Goal: Transaction & Acquisition: Purchase product/service

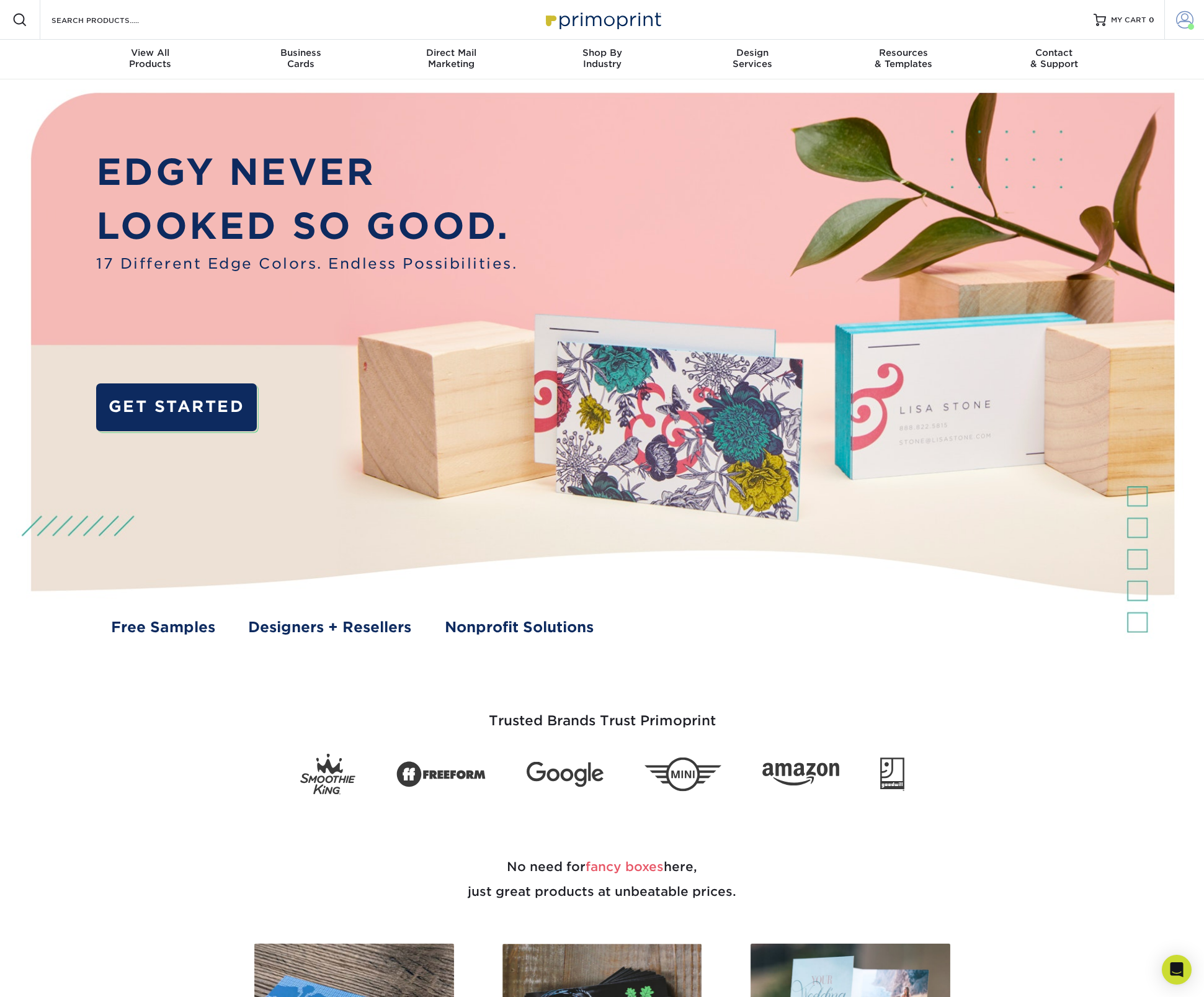
click at [1187, 17] on span at bounding box center [1185, 20] width 18 height 18
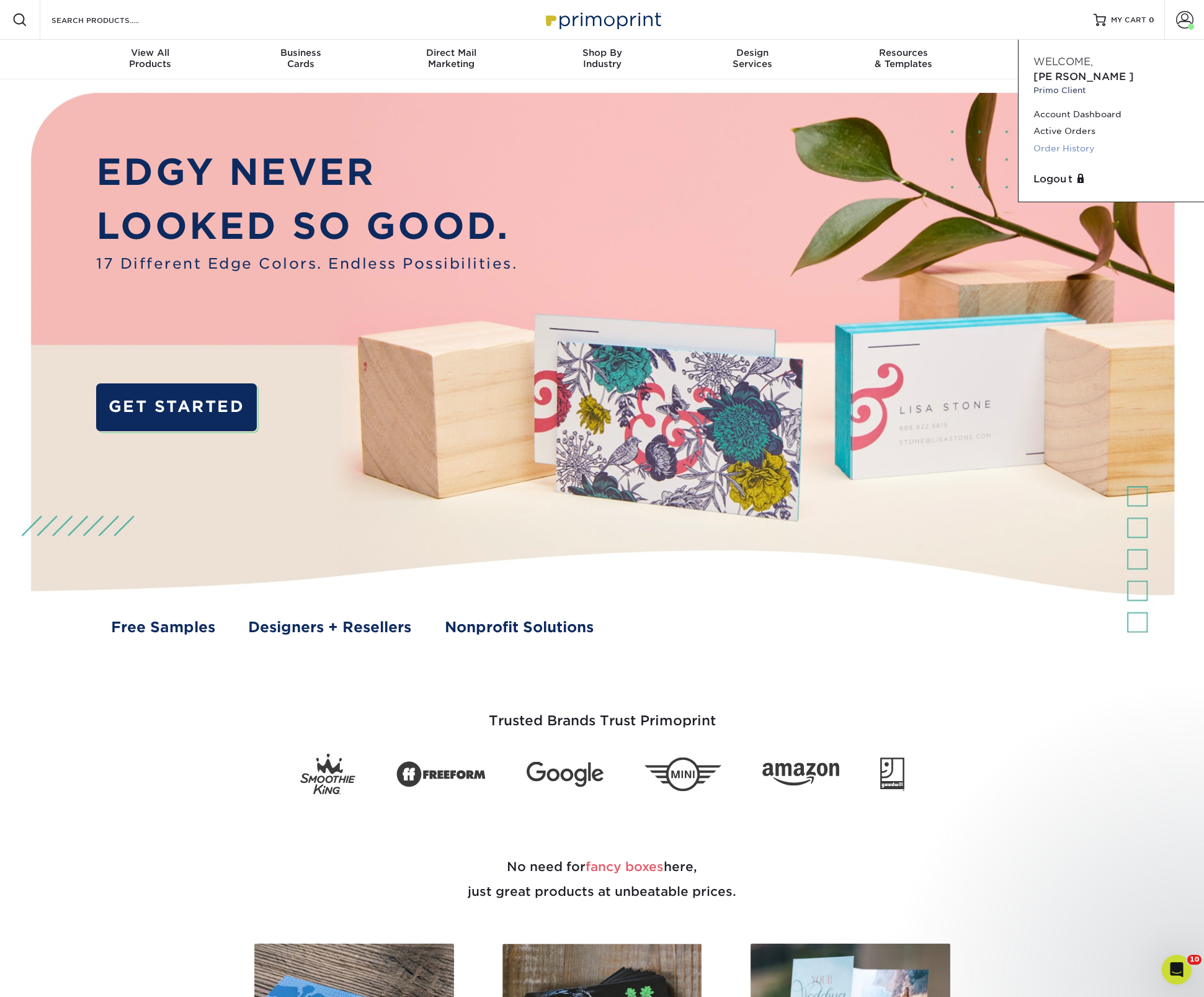
click at [1078, 140] on link "Order History" at bounding box center [1112, 148] width 156 height 17
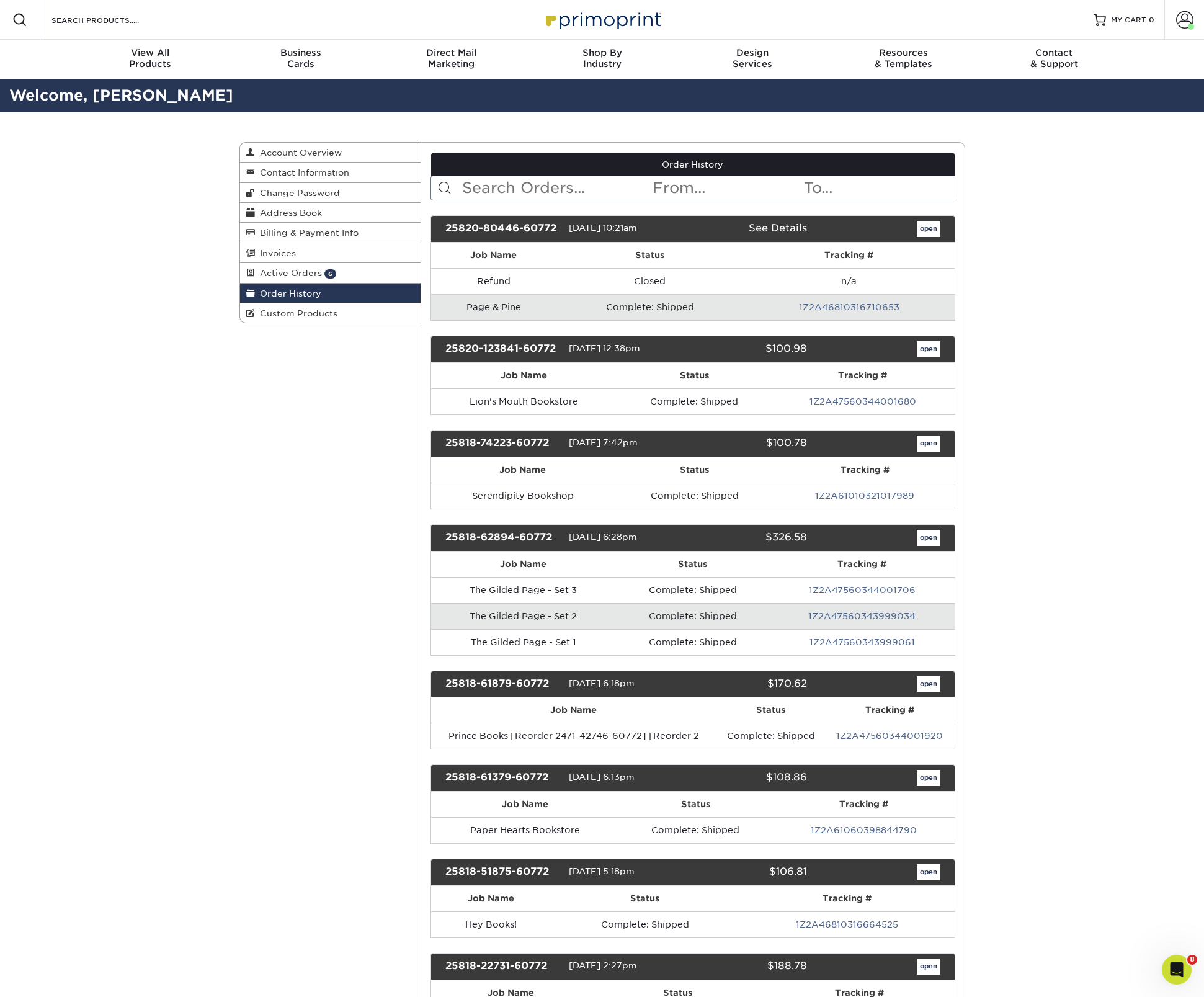
click at [579, 189] on input "text" at bounding box center [556, 188] width 190 height 24
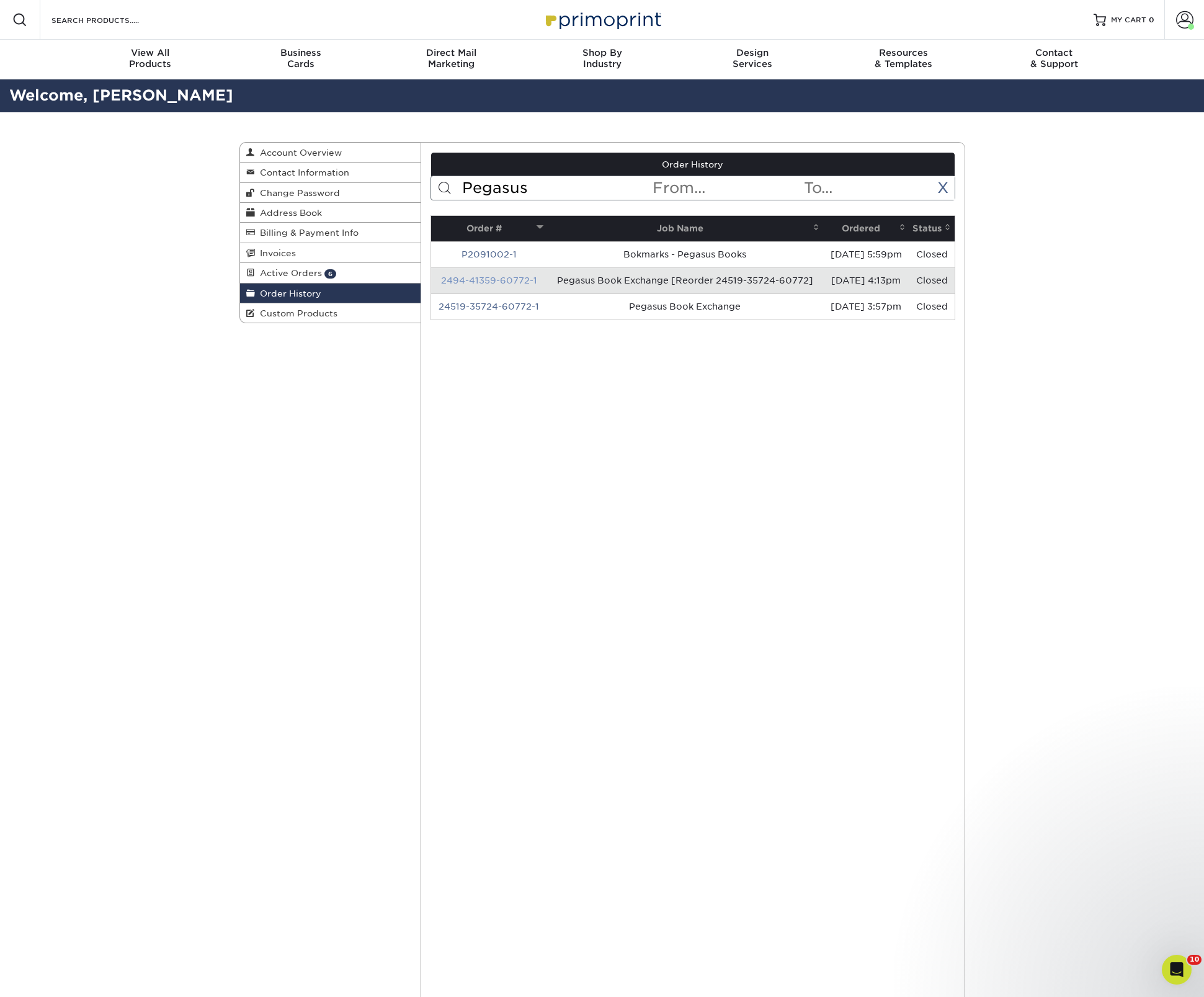
type input "Pegasus"
click at [507, 278] on link "2494-41359-60772-1" at bounding box center [489, 280] width 96 height 10
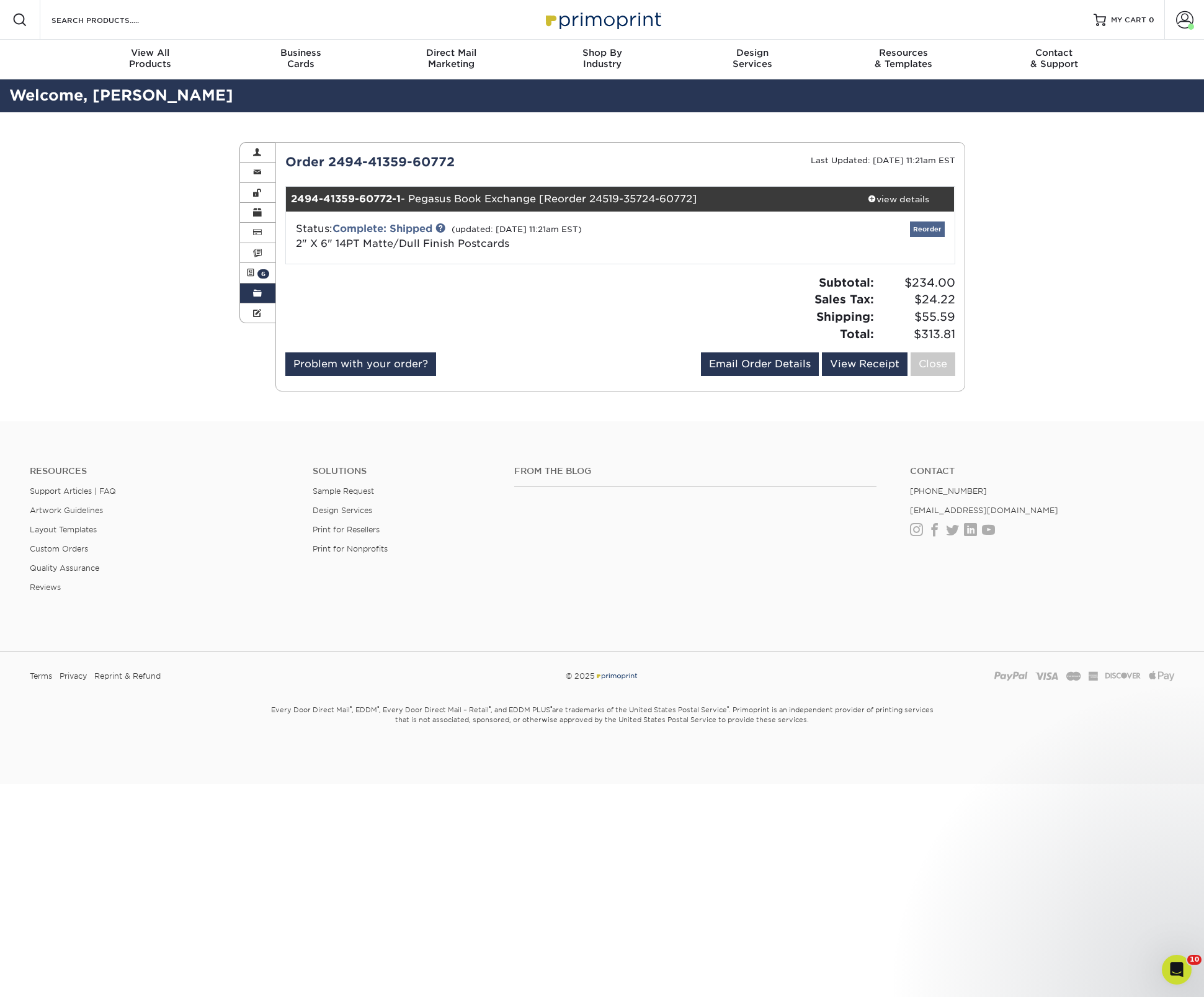
click at [928, 228] on link "Reorder" at bounding box center [927, 229] width 35 height 16
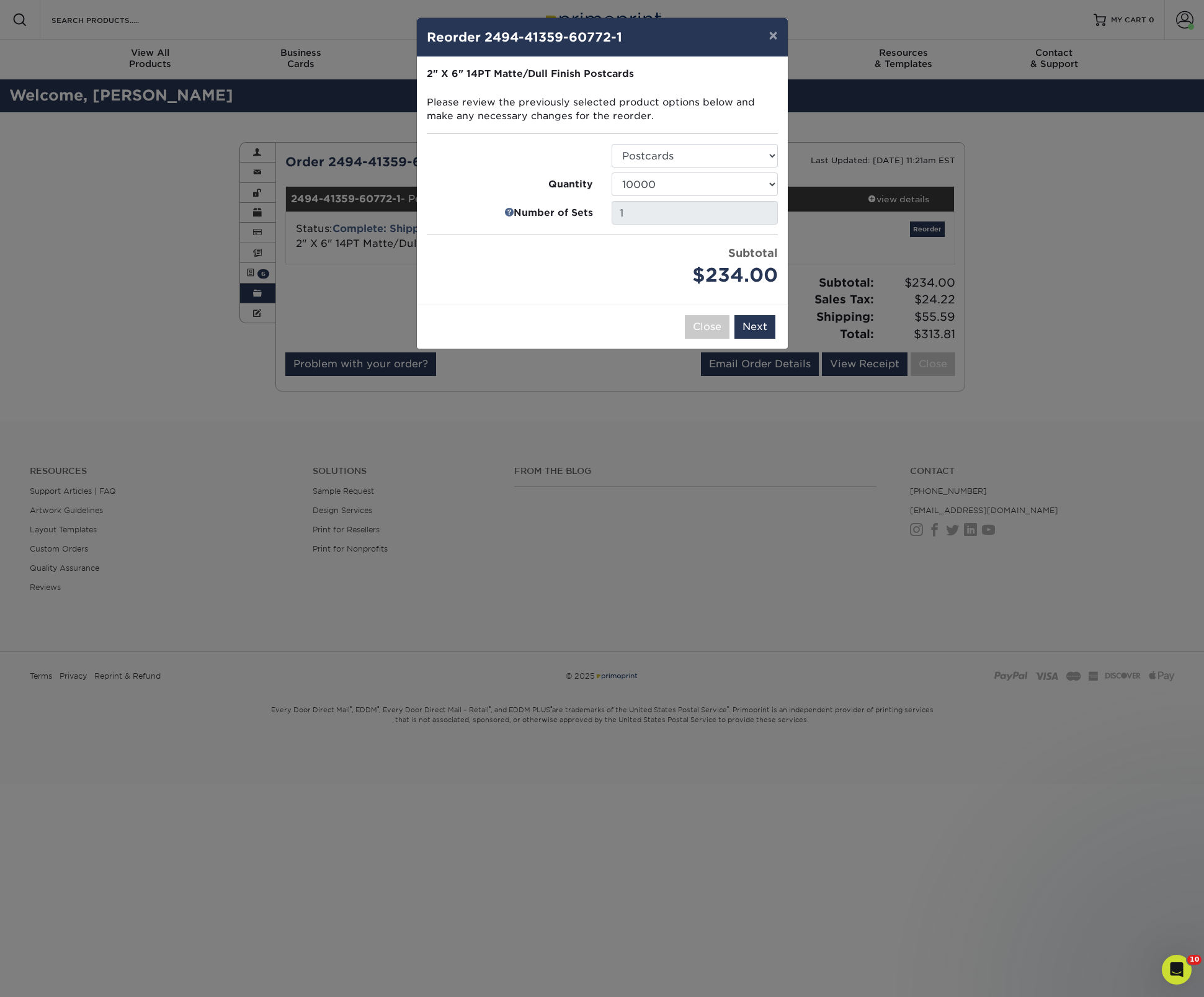
click at [760, 322] on button "Next" at bounding box center [755, 326] width 41 height 24
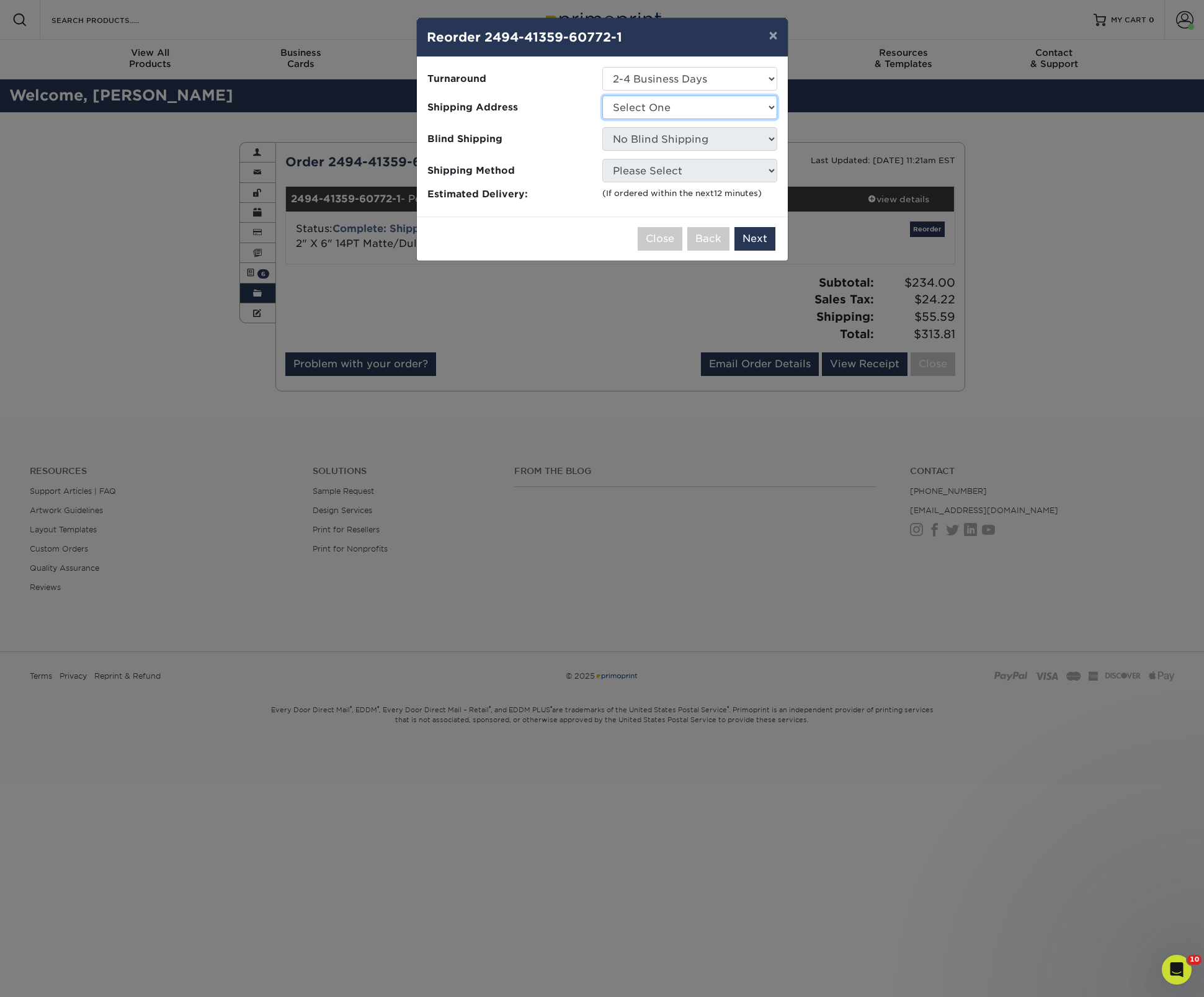
select select "263825"
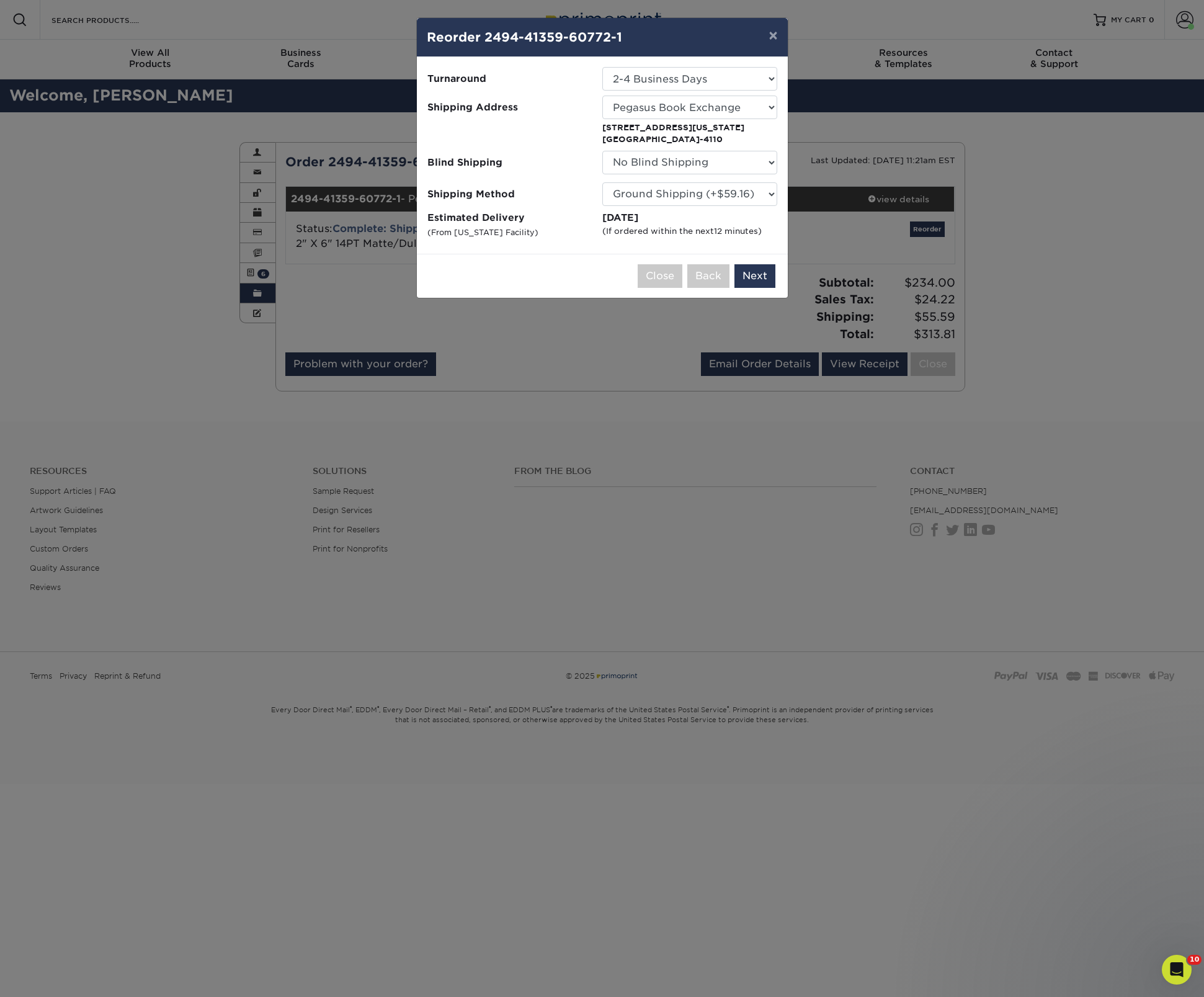
click at [752, 274] on button "Next" at bounding box center [755, 276] width 41 height 24
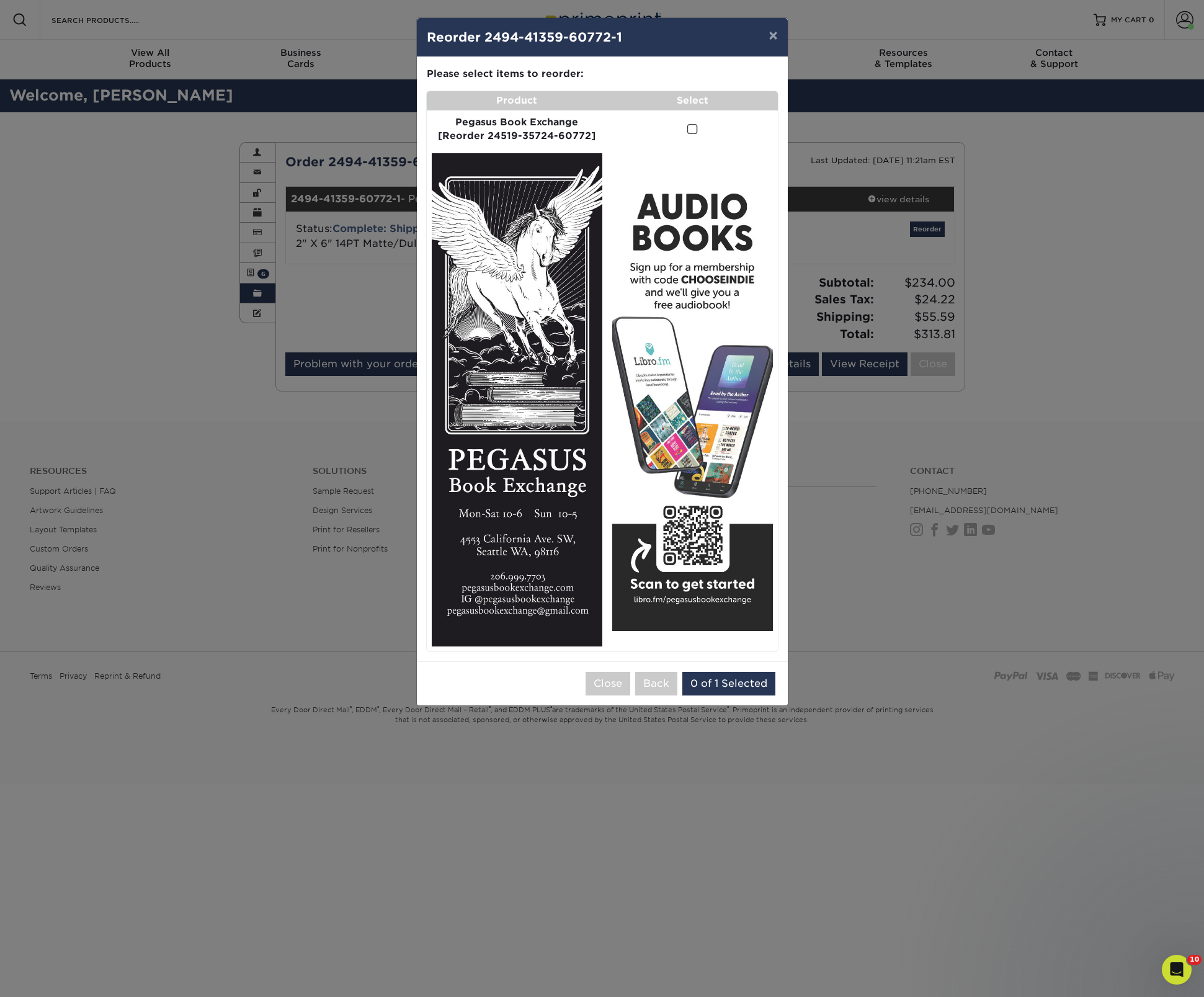
drag, startPoint x: 689, startPoint y: 130, endPoint x: 696, endPoint y: 143, distance: 14.8
click at [689, 130] on span at bounding box center [693, 129] width 11 height 12
click at [0, 0] on input "checkbox" at bounding box center [0, 0] width 0 height 0
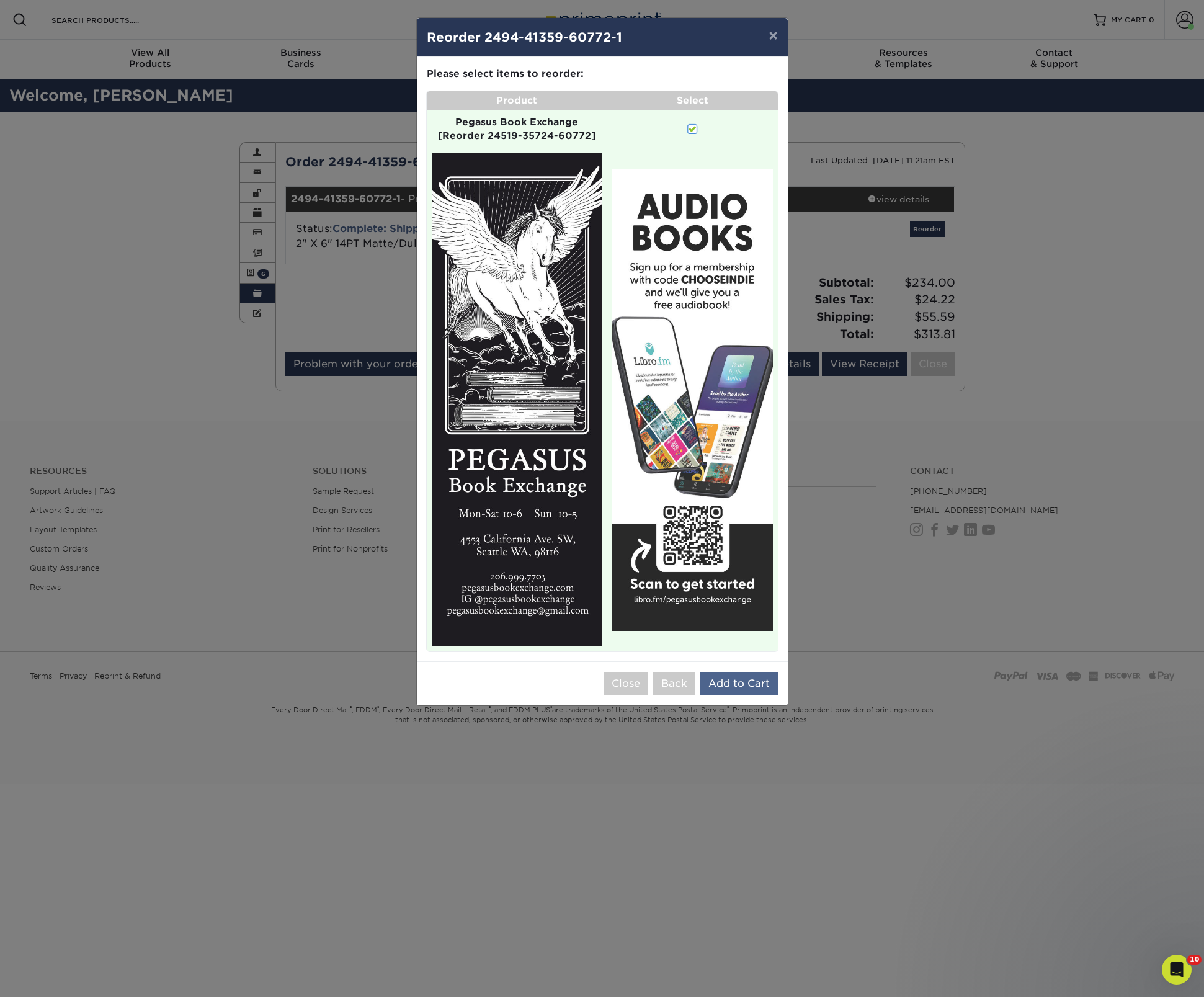
click at [745, 672] on button "Add to Cart" at bounding box center [739, 683] width 78 height 24
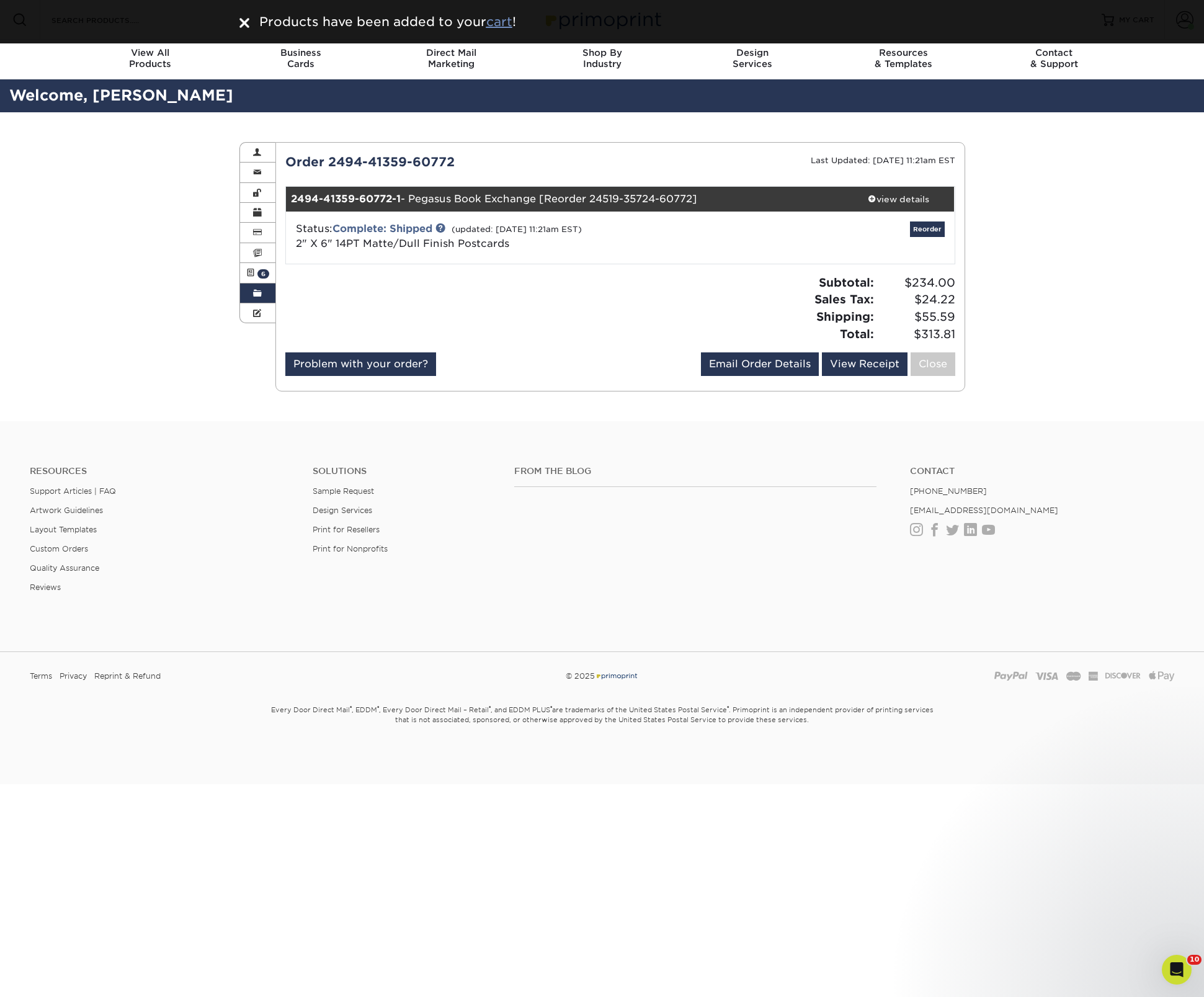
click at [502, 28] on u "cart" at bounding box center [499, 22] width 26 height 15
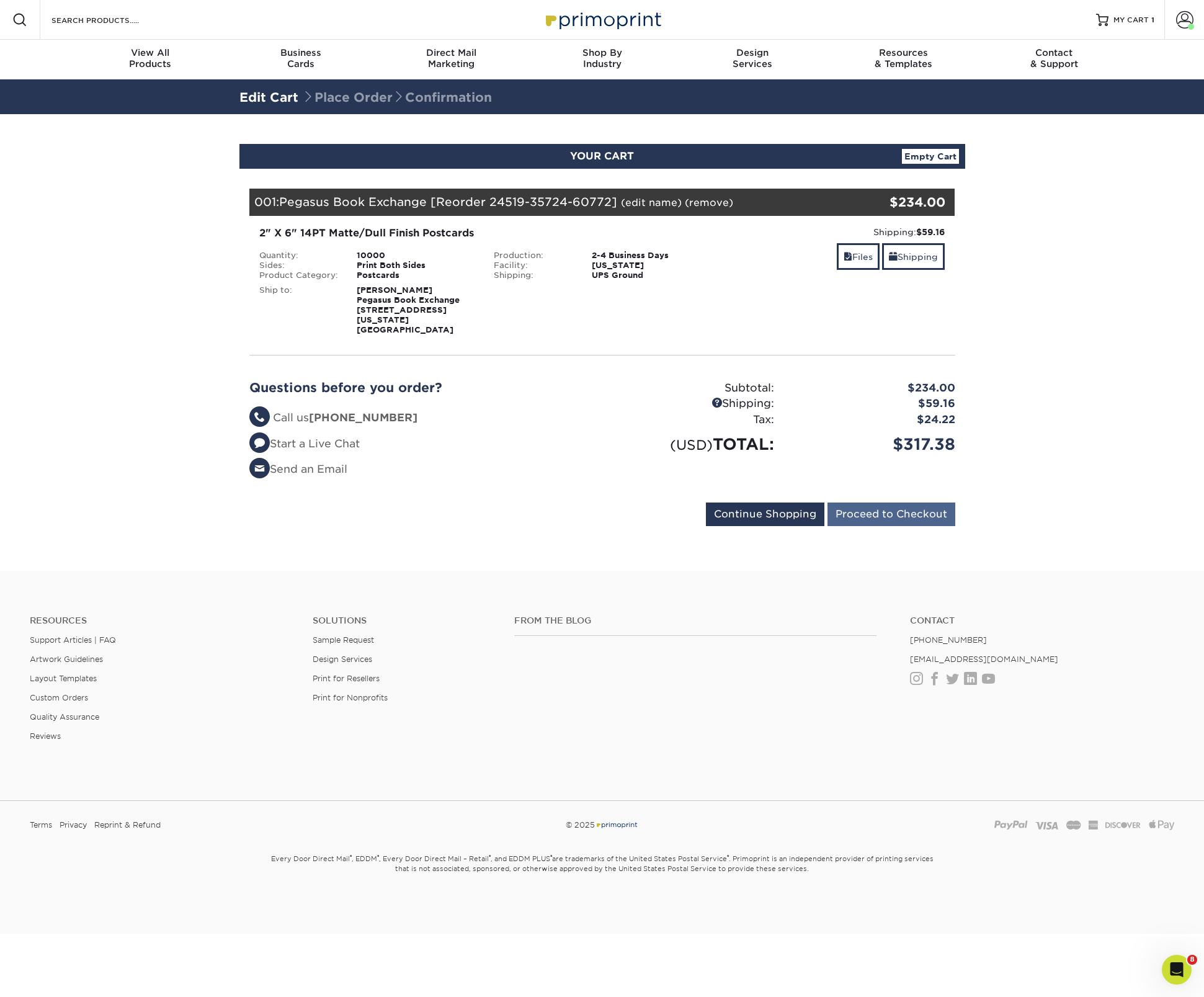
click at [920, 504] on input "Proceed to Checkout" at bounding box center [891, 514] width 128 height 24
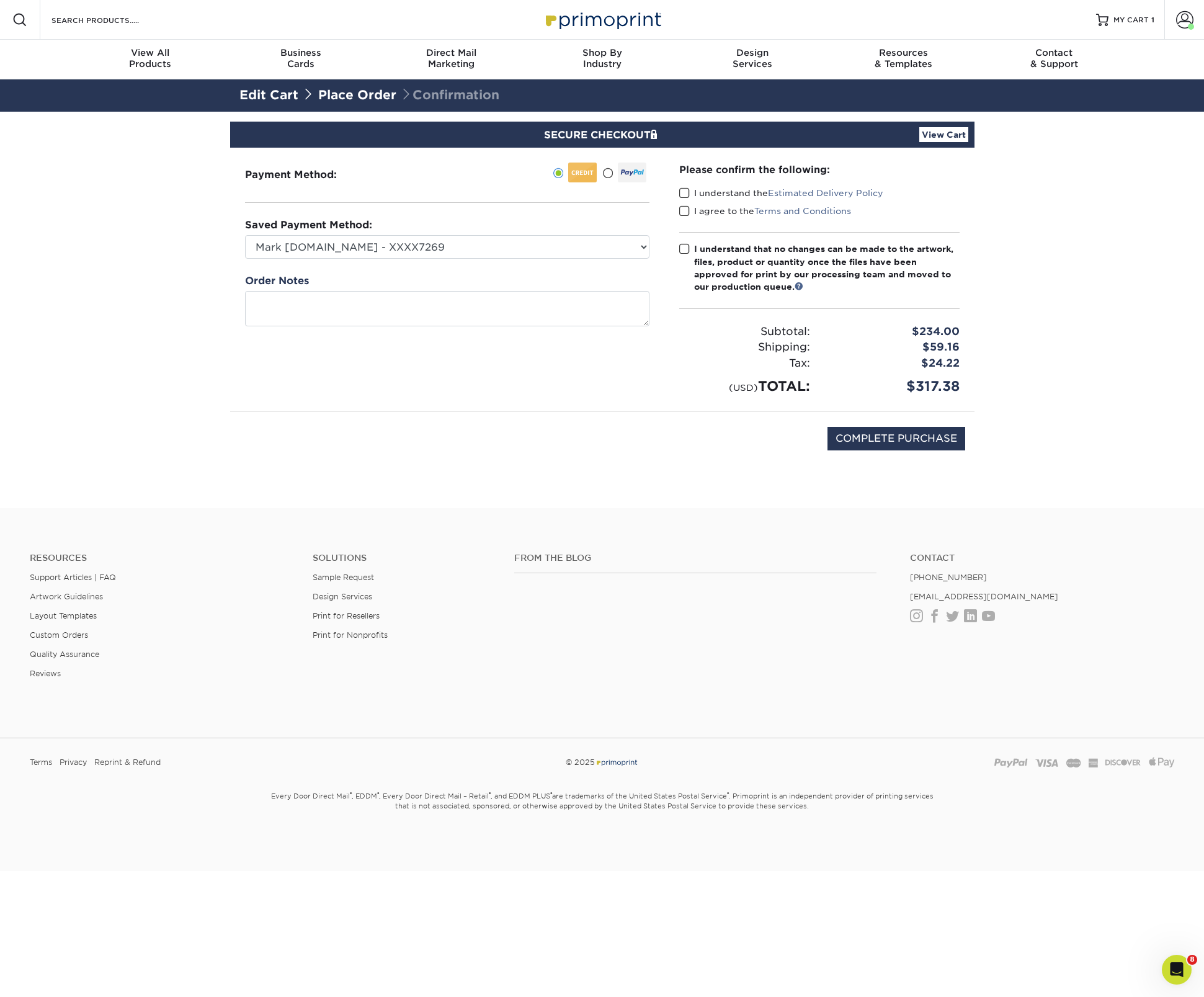
click at [687, 192] on span at bounding box center [685, 193] width 11 height 12
click at [0, 0] on input "I understand the Estimated Delivery Policy" at bounding box center [0, 0] width 0 height 0
click at [687, 213] on span at bounding box center [685, 211] width 11 height 12
click at [0, 0] on input "I agree to the Terms and Conditions" at bounding box center [0, 0] width 0 height 0
drag, startPoint x: 687, startPoint y: 251, endPoint x: 779, endPoint y: 332, distance: 122.6
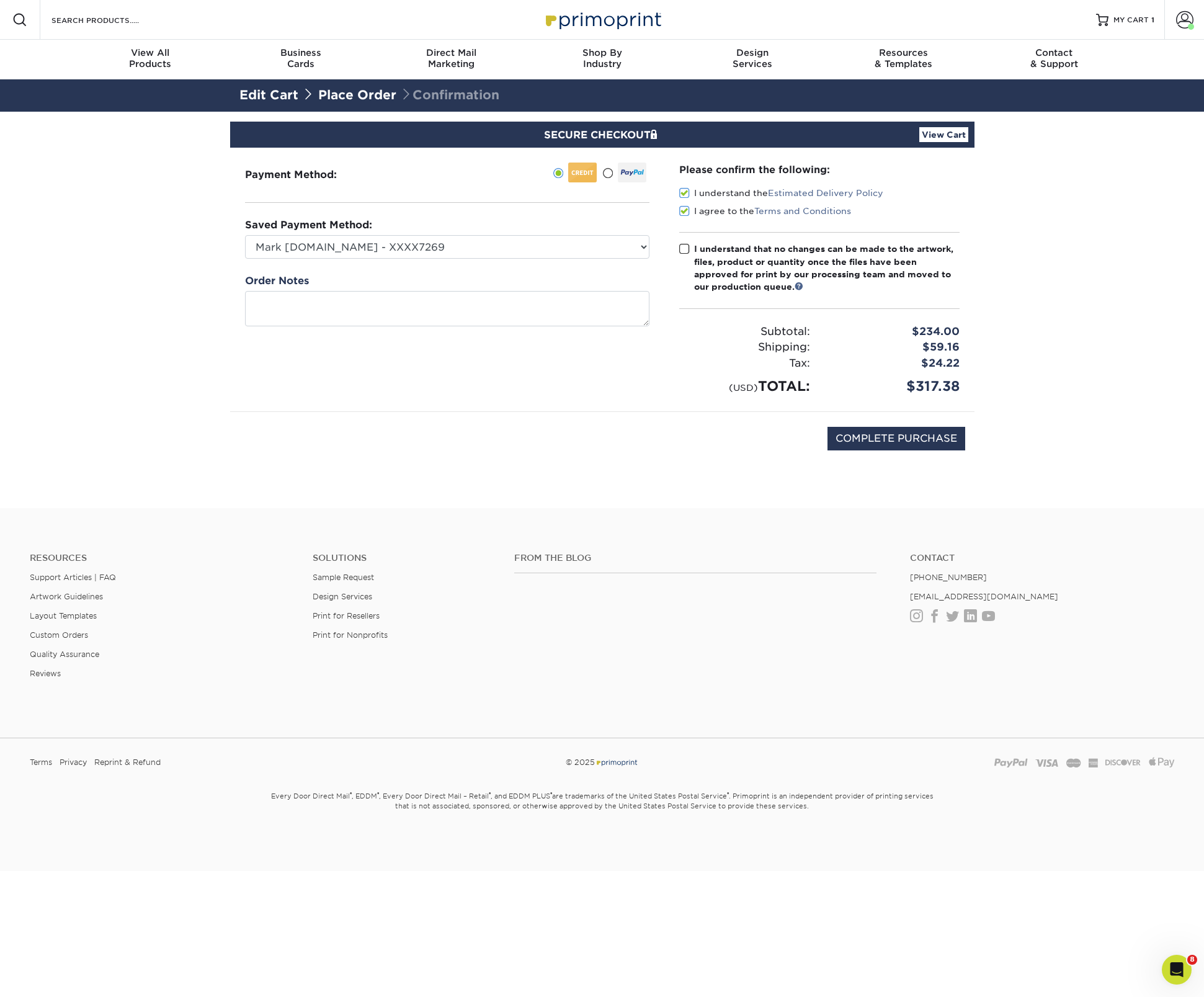
click at [687, 251] on span at bounding box center [685, 249] width 11 height 12
click at [0, 0] on input "I understand that no changes can be made to the artwork, files, product or quan…" at bounding box center [0, 0] width 0 height 0
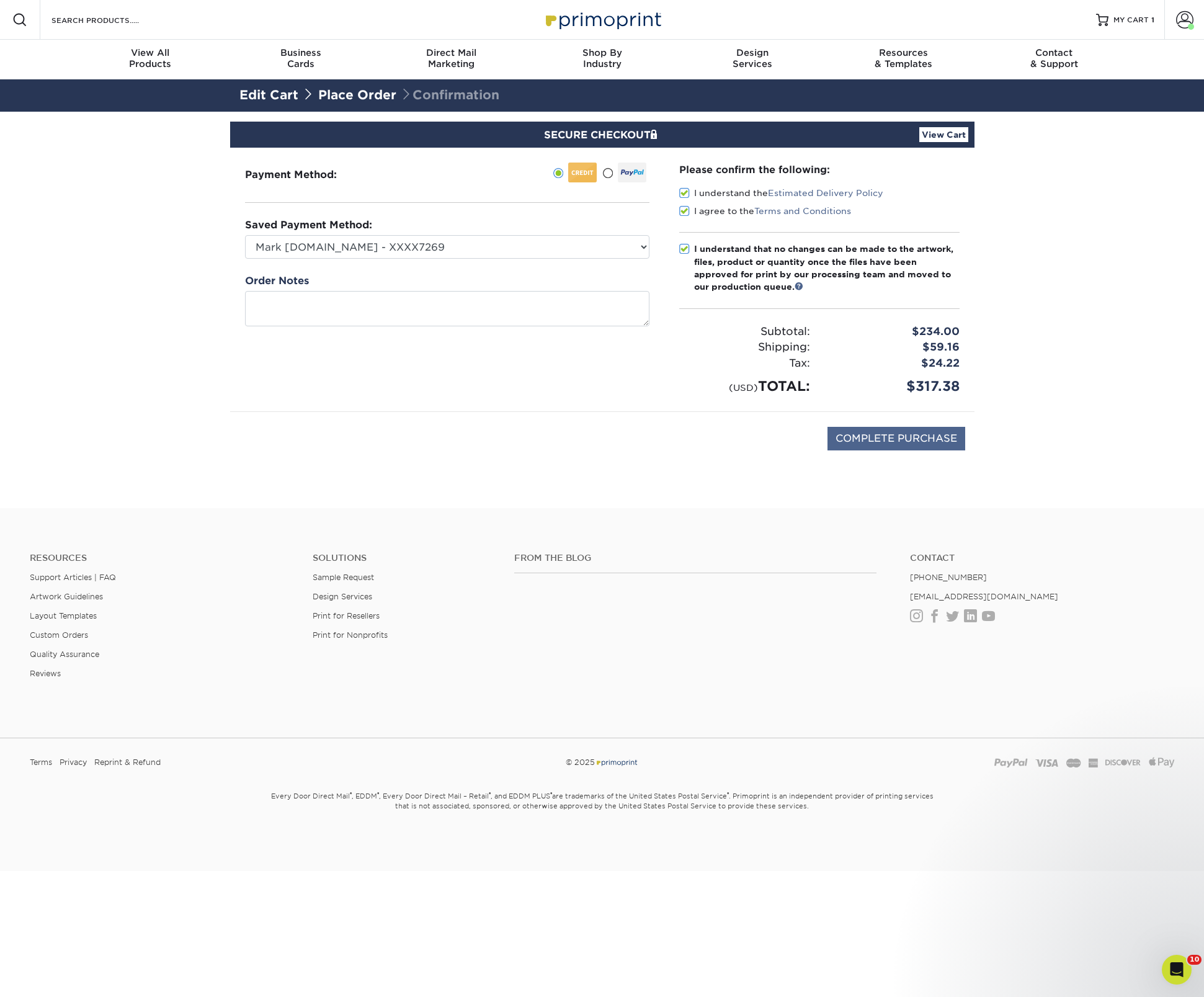
click at [886, 437] on input "COMPLETE PURCHASE" at bounding box center [896, 438] width 137 height 24
type input "PROCESSING, PLEASE WAIT..."
